Goal: Task Accomplishment & Management: Manage account settings

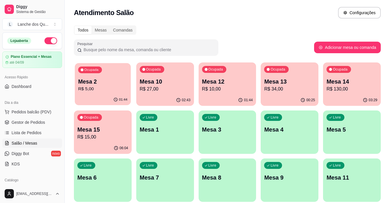
click at [95, 89] on p "R$ 5,00" at bounding box center [102, 88] width 49 height 7
click at [225, 94] on div "Ocupada Mesa 12 R$ 10,00" at bounding box center [227, 78] width 56 height 31
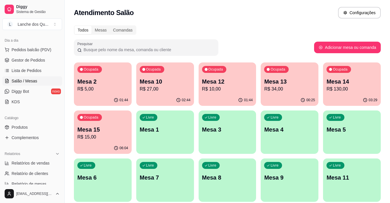
scroll to position [115, 0]
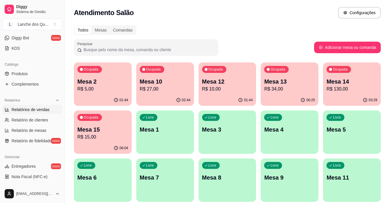
click at [25, 111] on span "Relatórios de vendas" at bounding box center [31, 109] width 38 height 6
select select "ALL"
select select "0"
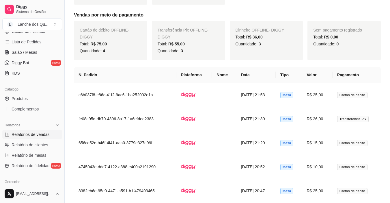
scroll to position [58, 0]
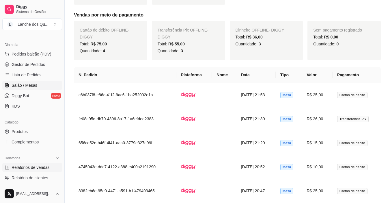
click at [27, 86] on span "Salão / Mesas" at bounding box center [25, 85] width 26 height 6
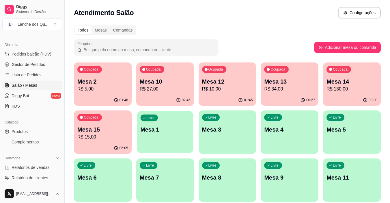
click at [161, 135] on div "Livre Mesa 1" at bounding box center [165, 128] width 56 height 35
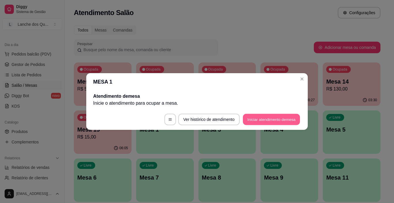
click at [279, 121] on button "Iniciar atendimento de mesa" at bounding box center [271, 119] width 57 height 11
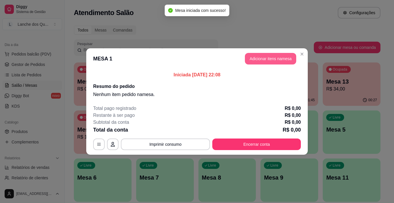
click at [266, 62] on button "Adicionar itens na mesa" at bounding box center [270, 59] width 51 height 12
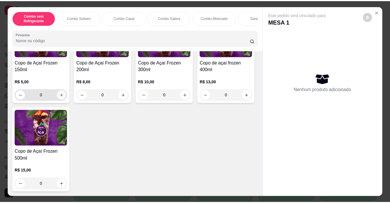
scroll to position [1760, 0]
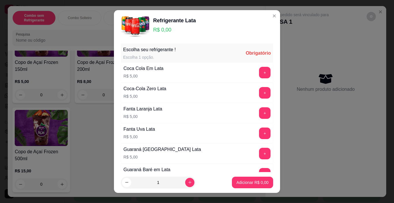
click at [259, 112] on button "+" at bounding box center [265, 113] width 12 height 12
click at [254, 186] on button "Adicionar R$ 5,00" at bounding box center [252, 182] width 41 height 12
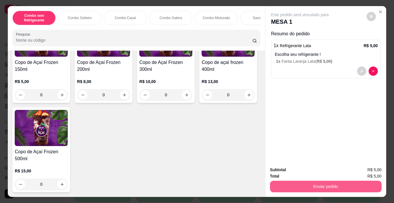
click at [295, 185] on button "Enviar pedido" at bounding box center [326, 186] width 112 height 12
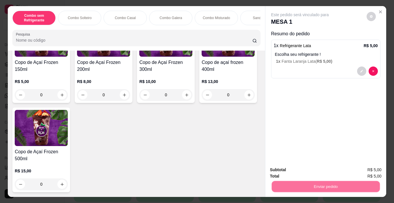
click at [281, 166] on button "Não registrar e enviar pedido" at bounding box center [307, 169] width 60 height 11
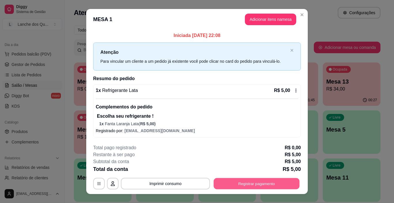
click at [282, 186] on button "Registrar pagamento" at bounding box center [257, 183] width 86 height 11
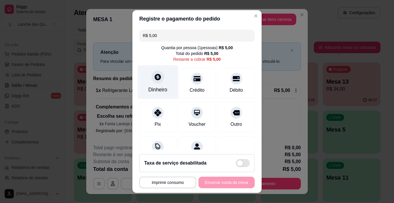
click at [151, 81] on div at bounding box center [157, 77] width 13 height 13
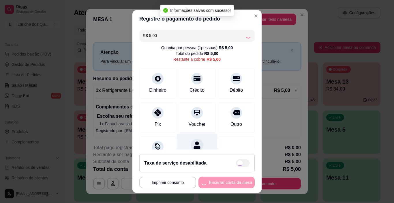
type input "R$ 0,00"
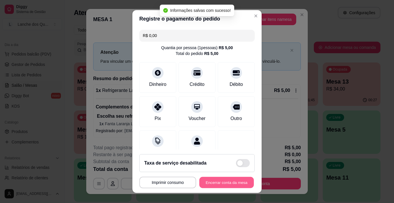
click at [227, 186] on button "Encerrar conta da mesa" at bounding box center [226, 182] width 55 height 11
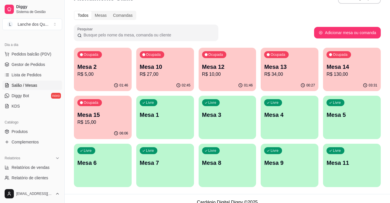
scroll to position [22, 0]
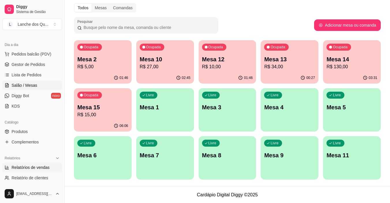
click at [33, 167] on span "Relatórios de vendas" at bounding box center [31, 167] width 38 height 6
select select "ALL"
select select "0"
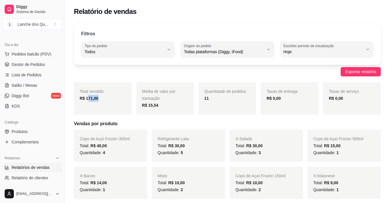
drag, startPoint x: 87, startPoint y: 98, endPoint x: 108, endPoint y: 98, distance: 20.8
click at [107, 98] on div "R$ 171,00" at bounding box center [103, 98] width 46 height 7
click at [108, 98] on div "R$ 171,00" at bounding box center [103, 98] width 46 height 7
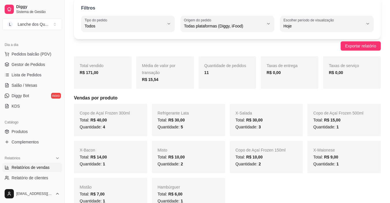
scroll to position [58, 0]
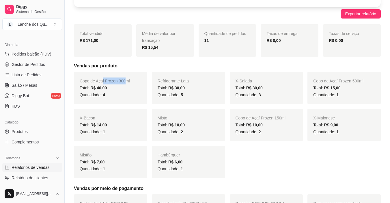
drag, startPoint x: 114, startPoint y: 80, endPoint x: 133, endPoint y: 84, distance: 19.8
click at [130, 84] on div "Copo de Açaí Frozen 300ml Total: R$ 40,00 Quantidade: 4" at bounding box center [110, 88] width 73 height 32
click at [133, 84] on div "Total: R$ 40,00" at bounding box center [111, 87] width 62 height 7
drag, startPoint x: 106, startPoint y: 92, endPoint x: 126, endPoint y: 95, distance: 20.1
click at [125, 95] on div "Quantidade: 4" at bounding box center [111, 94] width 62 height 7
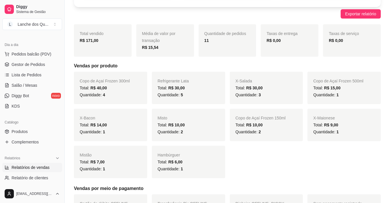
click at [126, 95] on div "Quantidade: 4" at bounding box center [111, 94] width 62 height 7
drag, startPoint x: 108, startPoint y: 96, endPoint x: 102, endPoint y: 98, distance: 6.8
click at [102, 98] on div "Copo de Açaí Frozen 300ml Total: R$ 40,00 Quantidade: 4" at bounding box center [110, 88] width 73 height 32
click at [103, 97] on span "4" at bounding box center [104, 94] width 2 height 5
click at [24, 85] on span "Salão / Mesas" at bounding box center [25, 85] width 26 height 6
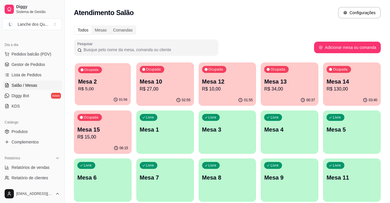
click at [107, 82] on p "Mesa 2" at bounding box center [102, 82] width 49 height 8
click at [228, 90] on p "R$ 10,00" at bounding box center [227, 88] width 51 height 7
click at [113, 131] on p "Mesa 15" at bounding box center [102, 129] width 51 height 8
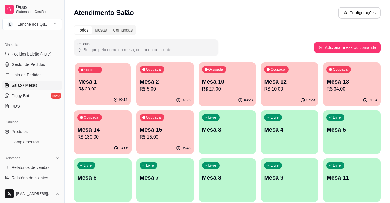
click at [88, 95] on div "00:14" at bounding box center [103, 99] width 56 height 11
click at [31, 171] on link "Relatórios de vendas" at bounding box center [32, 166] width 60 height 9
select select "ALL"
select select "0"
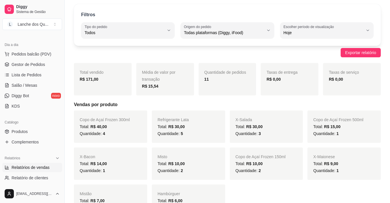
scroll to position [29, 0]
